Goal: Task Accomplishment & Management: Manage account settings

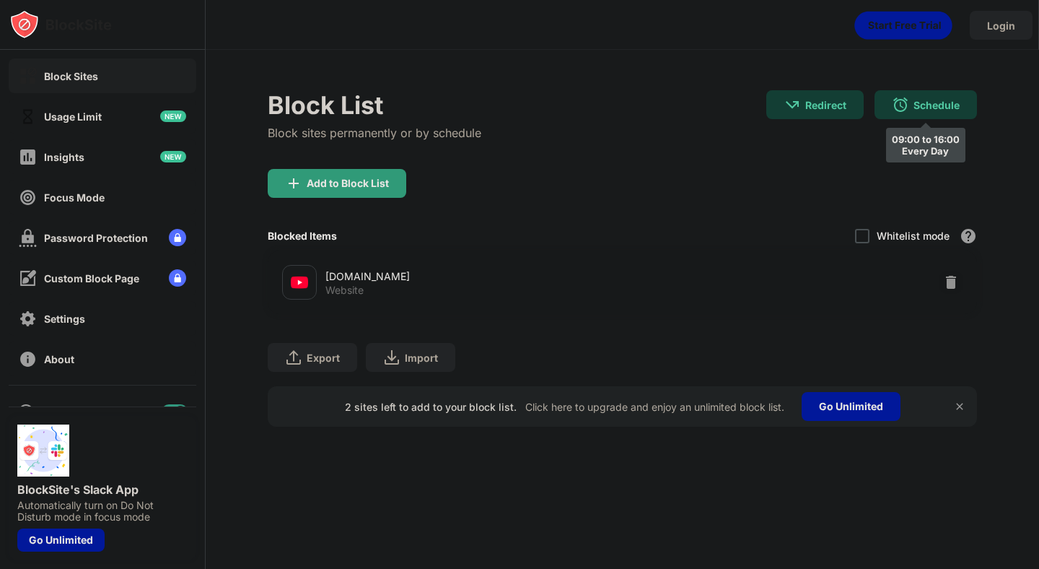
click at [933, 109] on div "Schedule" at bounding box center [937, 105] width 46 height 12
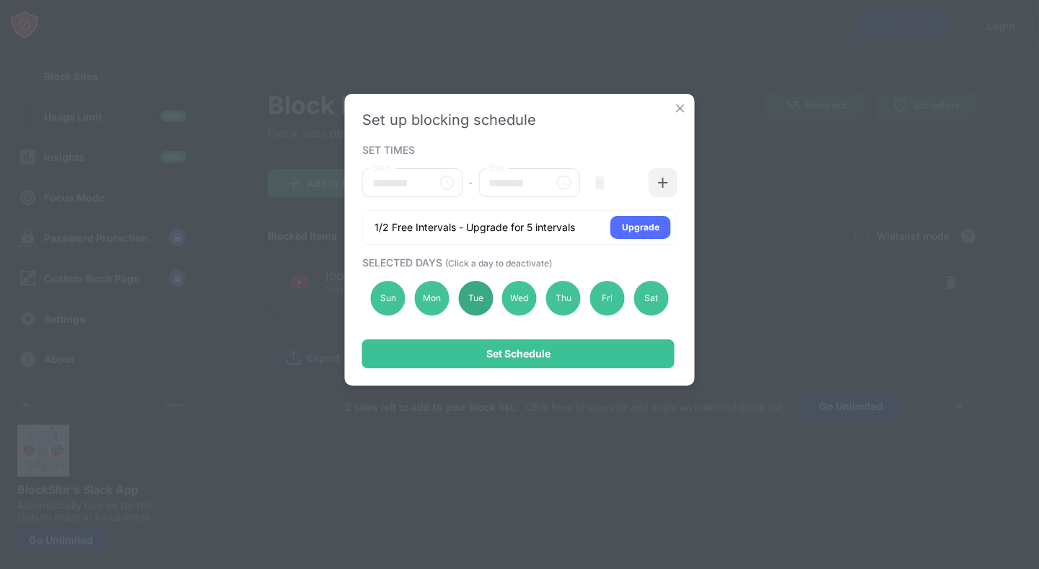
click at [467, 302] on div "Tue" at bounding box center [475, 298] width 35 height 35
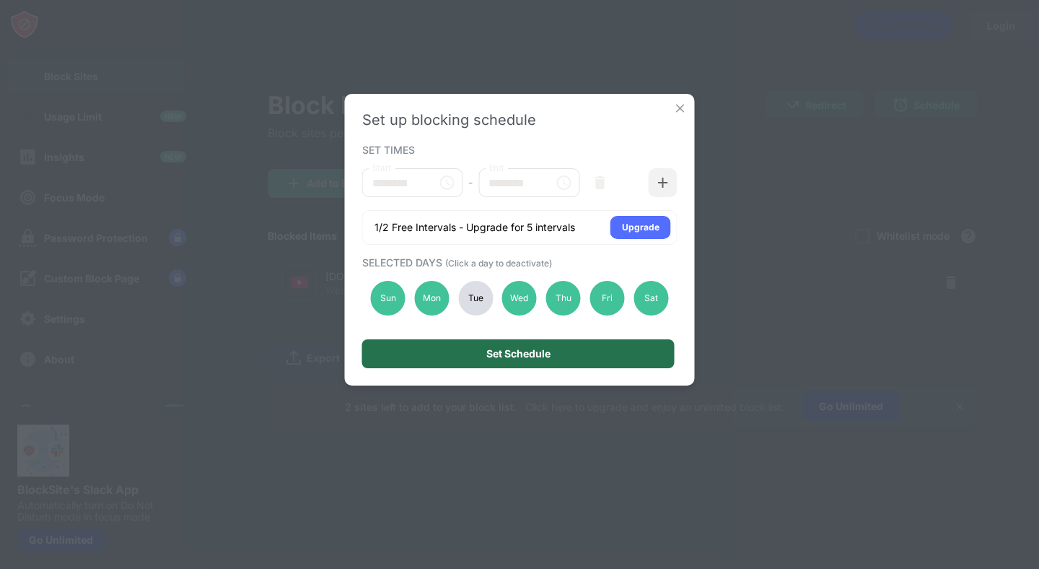
click at [475, 366] on div "Set Schedule" at bounding box center [518, 353] width 313 height 29
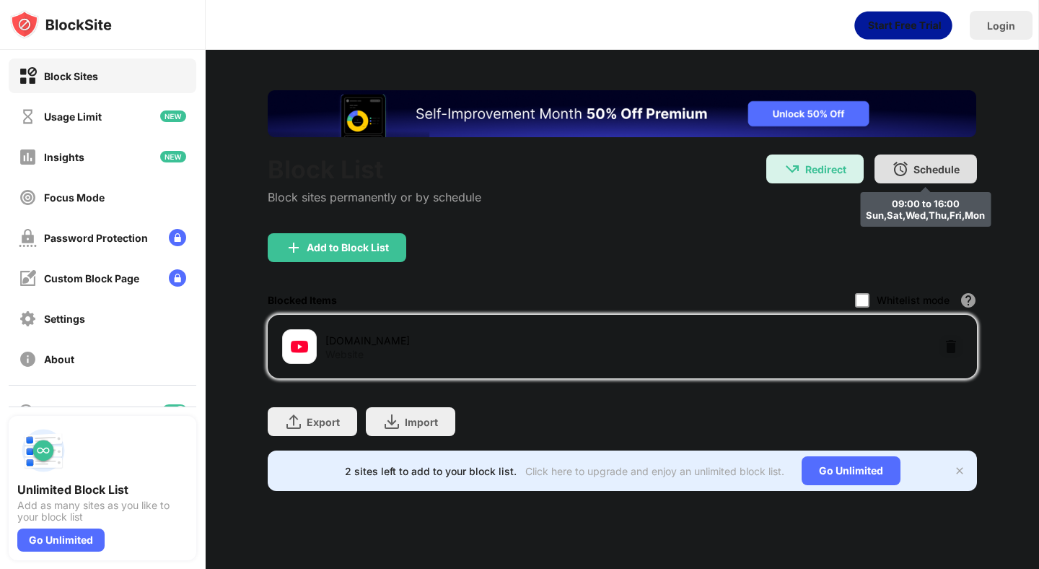
click at [924, 180] on div "Schedule 09:00 to 16:00 Sun,Sat,Wed,Thu,Fri,Mon" at bounding box center [926, 168] width 102 height 29
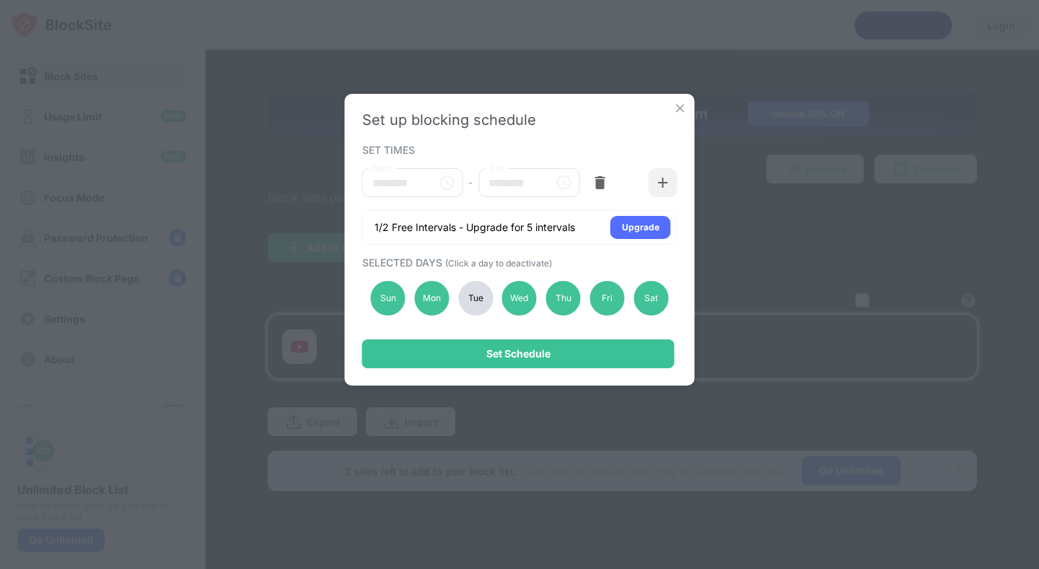
click at [474, 305] on div "Tue" at bounding box center [475, 298] width 35 height 35
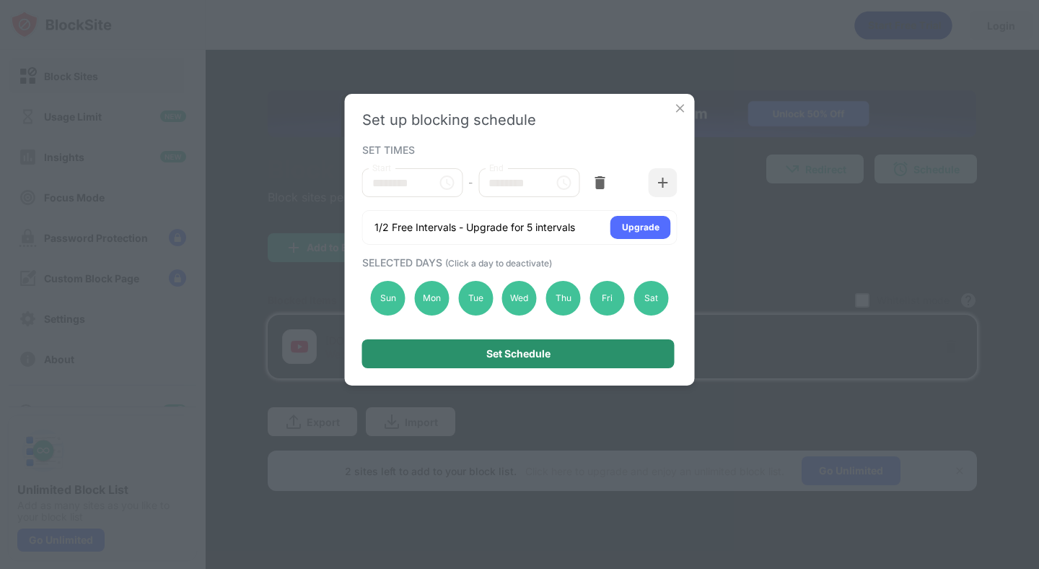
drag, startPoint x: 516, startPoint y: 350, endPoint x: 503, endPoint y: 352, distance: 13.1
click at [516, 350] on div "Set Schedule" at bounding box center [519, 354] width 64 height 12
